Goal: Find specific page/section: Find specific page/section

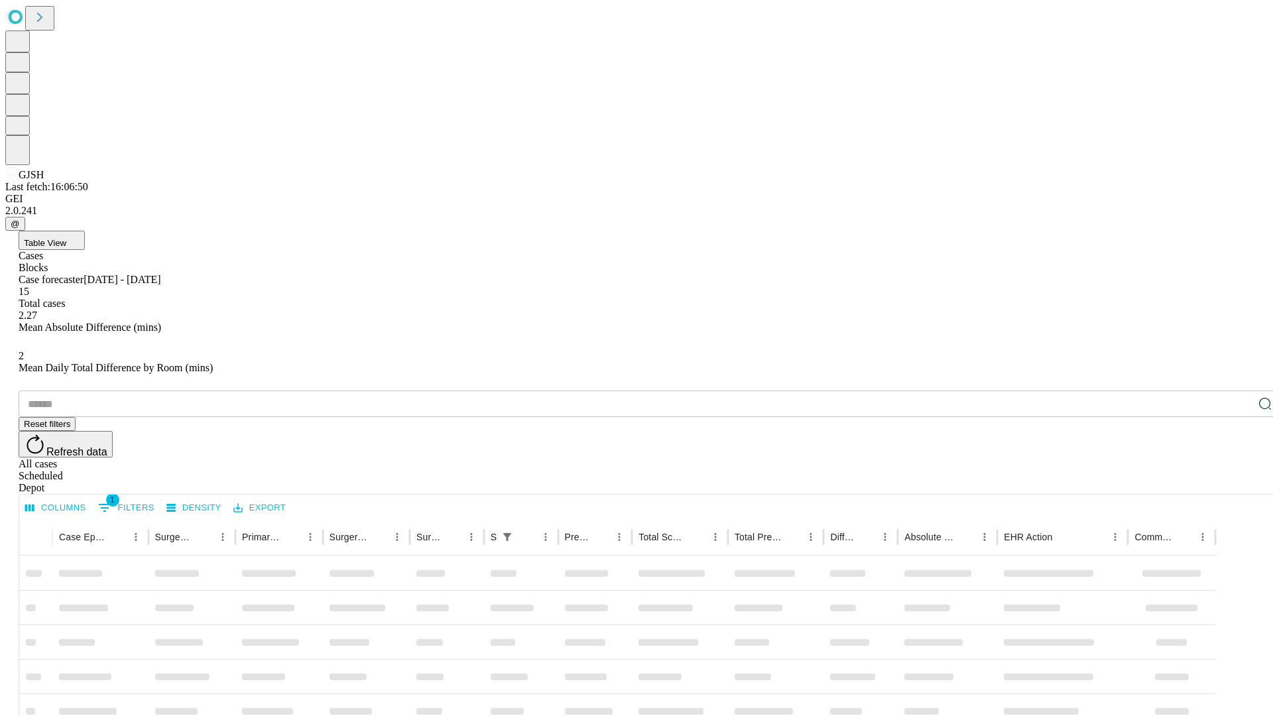
click at [1239, 482] on div "Depot" at bounding box center [650, 488] width 1263 height 12
